Goal: Submit feedback/report problem

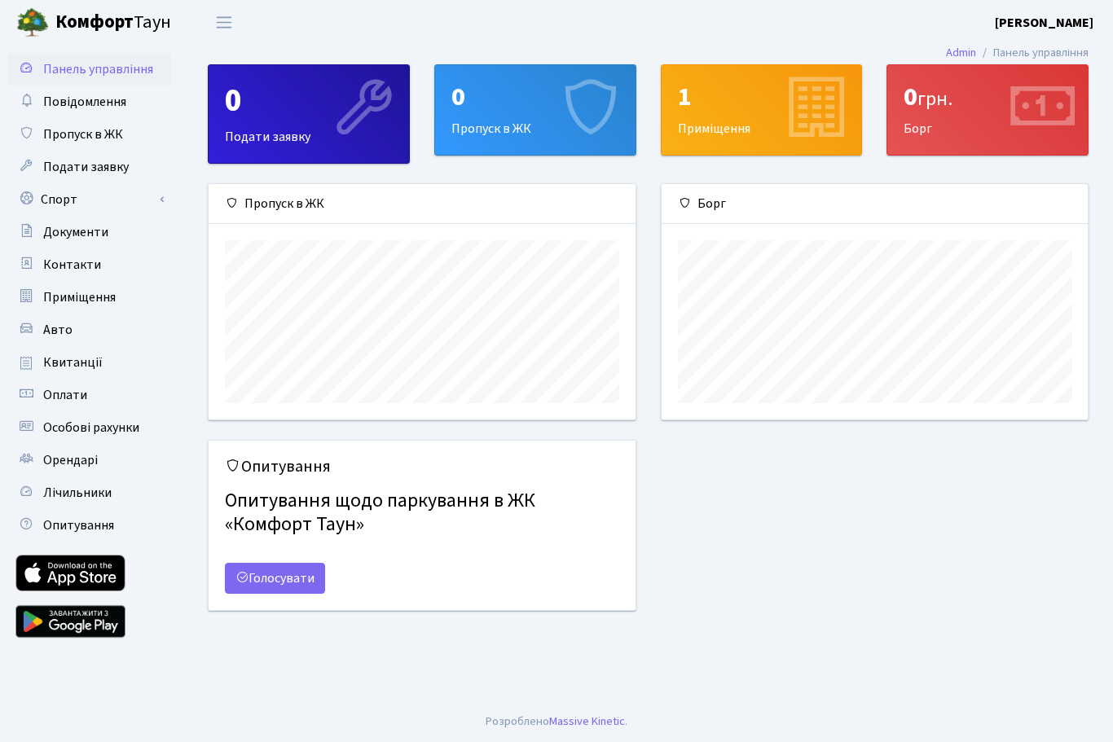
scroll to position [235, 426]
click at [46, 198] on link "Спорт" at bounding box center [89, 199] width 163 height 33
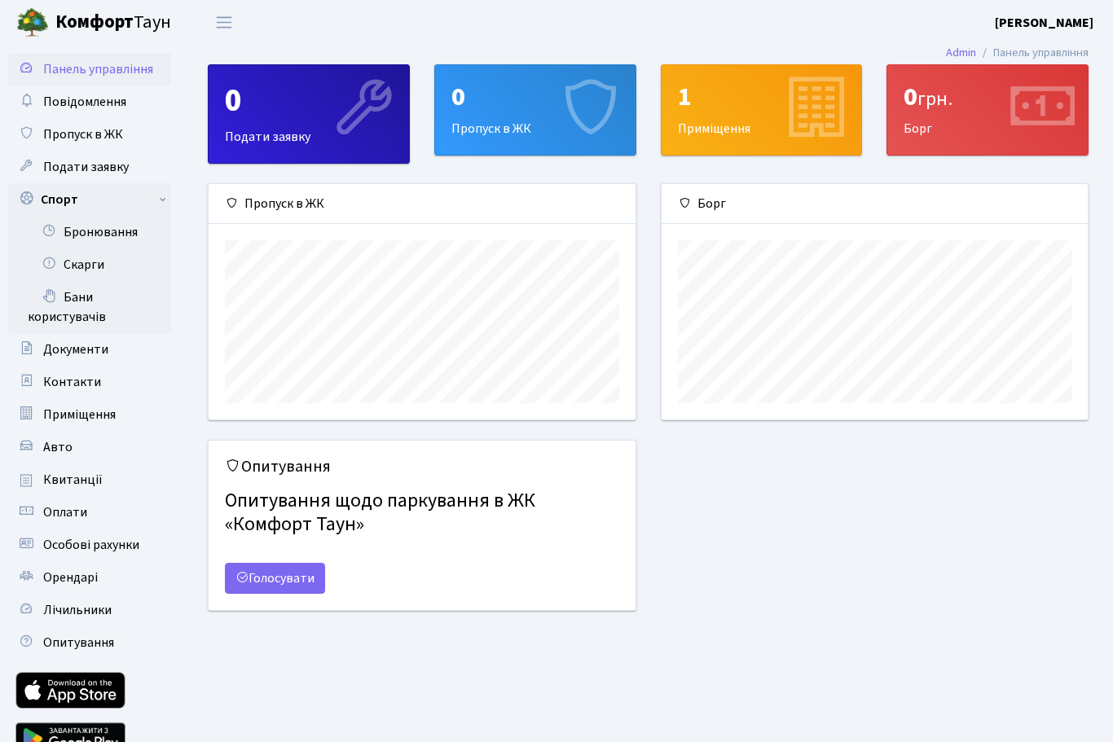
click at [98, 226] on link "Бронювання" at bounding box center [89, 232] width 163 height 33
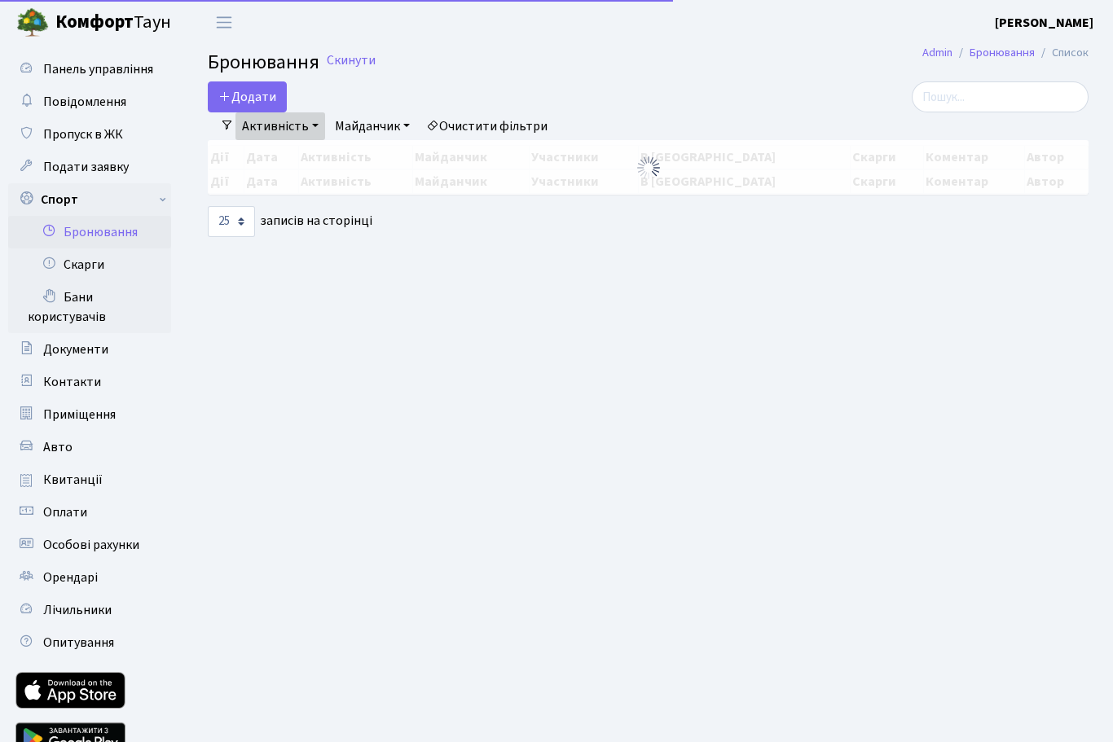
select select "25"
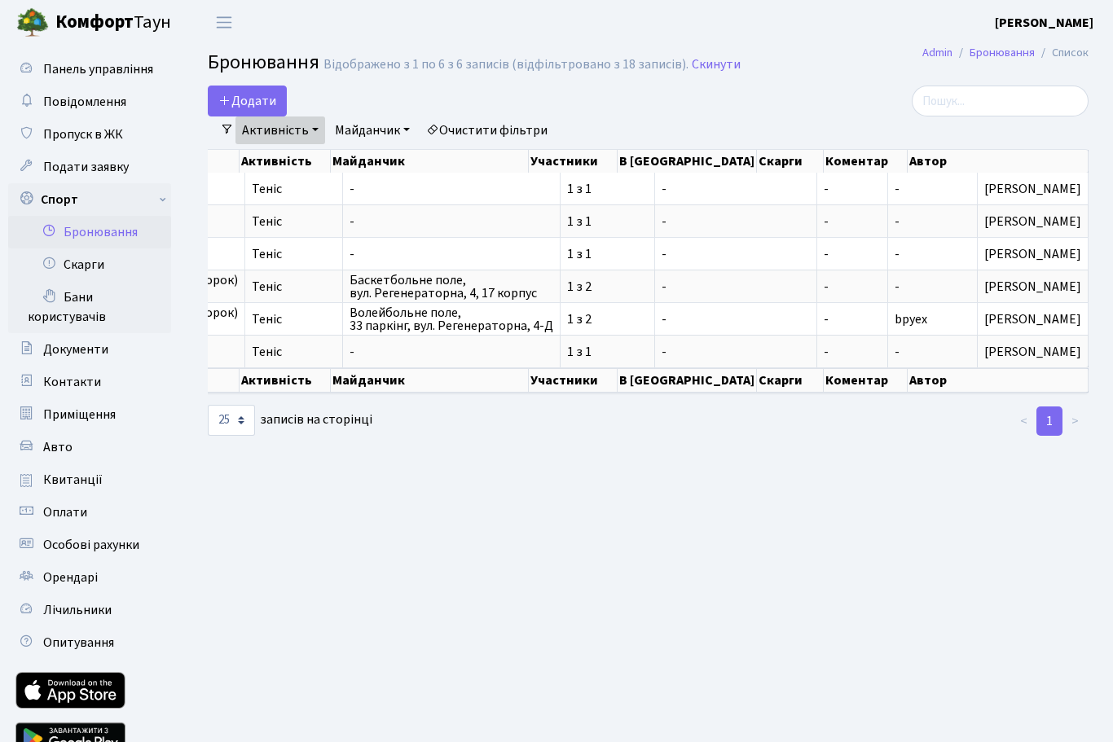
scroll to position [0, 213]
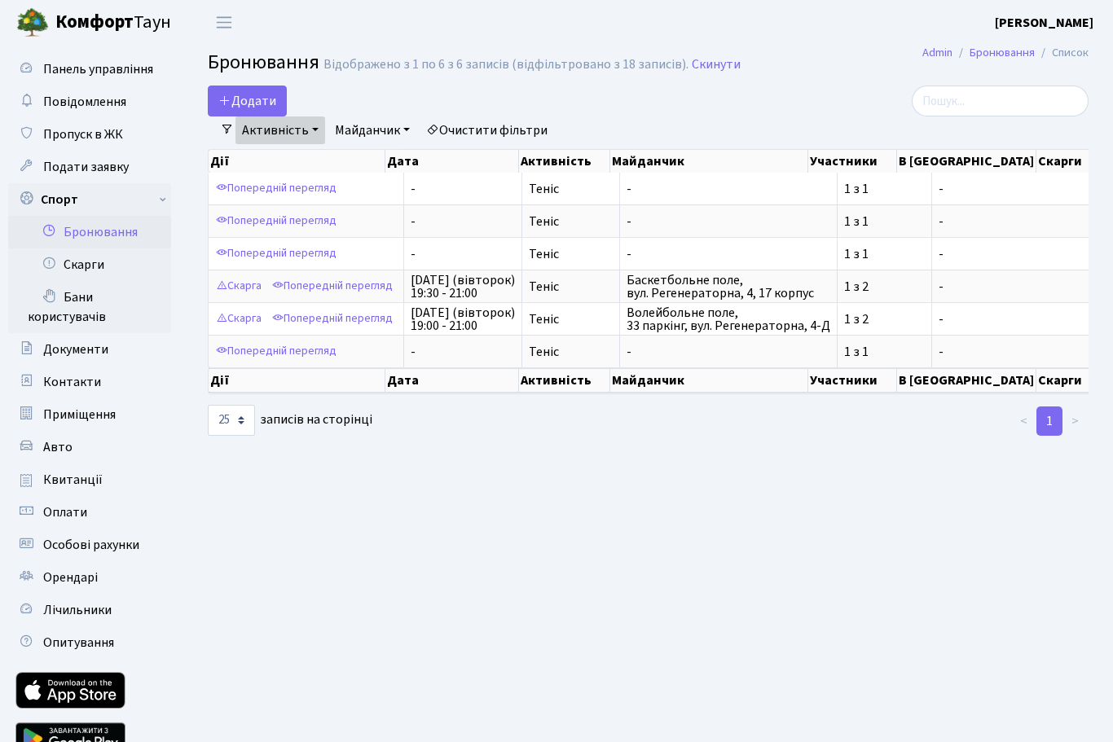
click at [262, 287] on link "Скарга" at bounding box center [239, 286] width 54 height 25
click at [343, 288] on link "Попередній перегляд" at bounding box center [332, 286] width 129 height 25
click at [257, 325] on link "Скарга" at bounding box center [239, 318] width 54 height 25
